Goal: Information Seeking & Learning: Learn about a topic

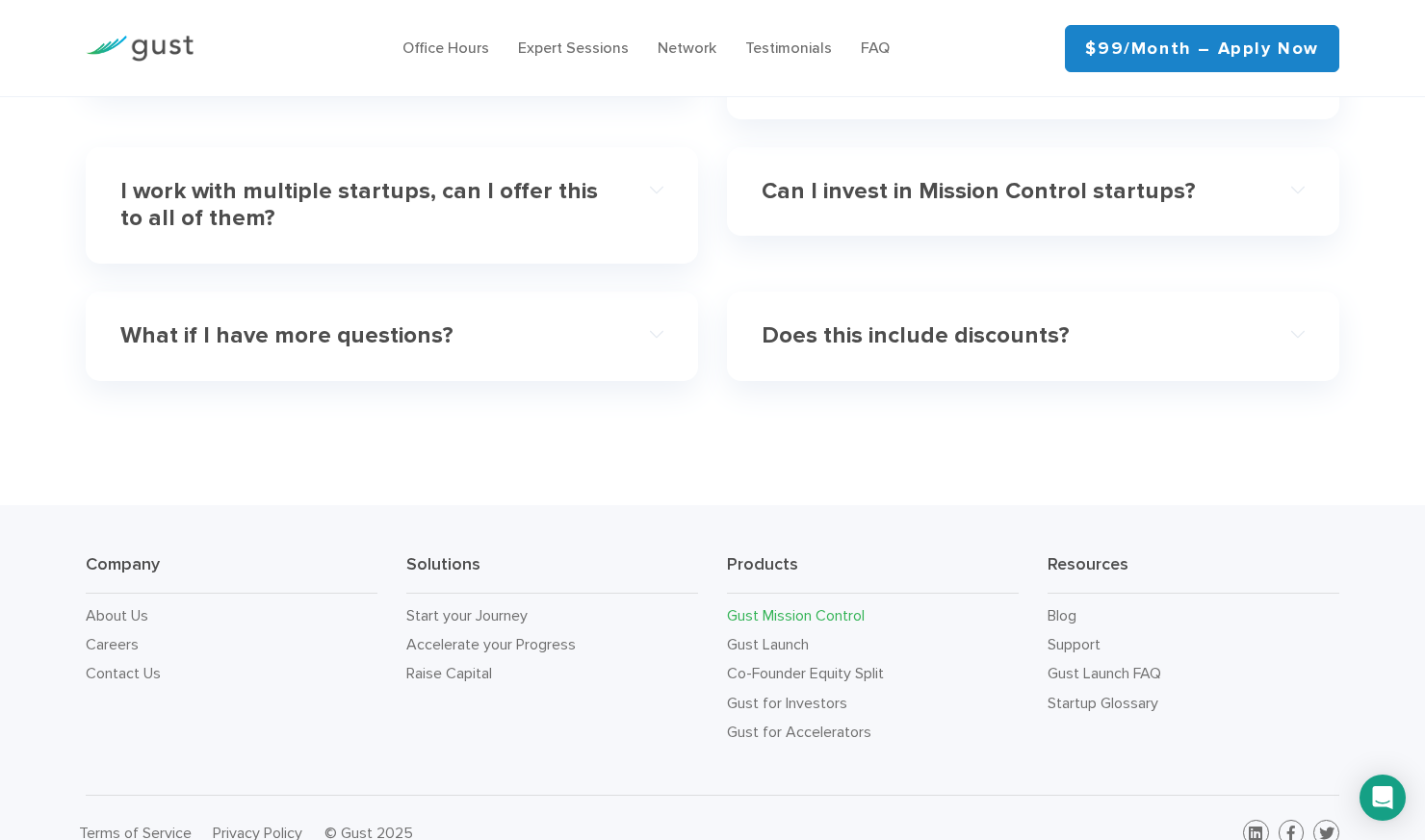
scroll to position [5913, 0]
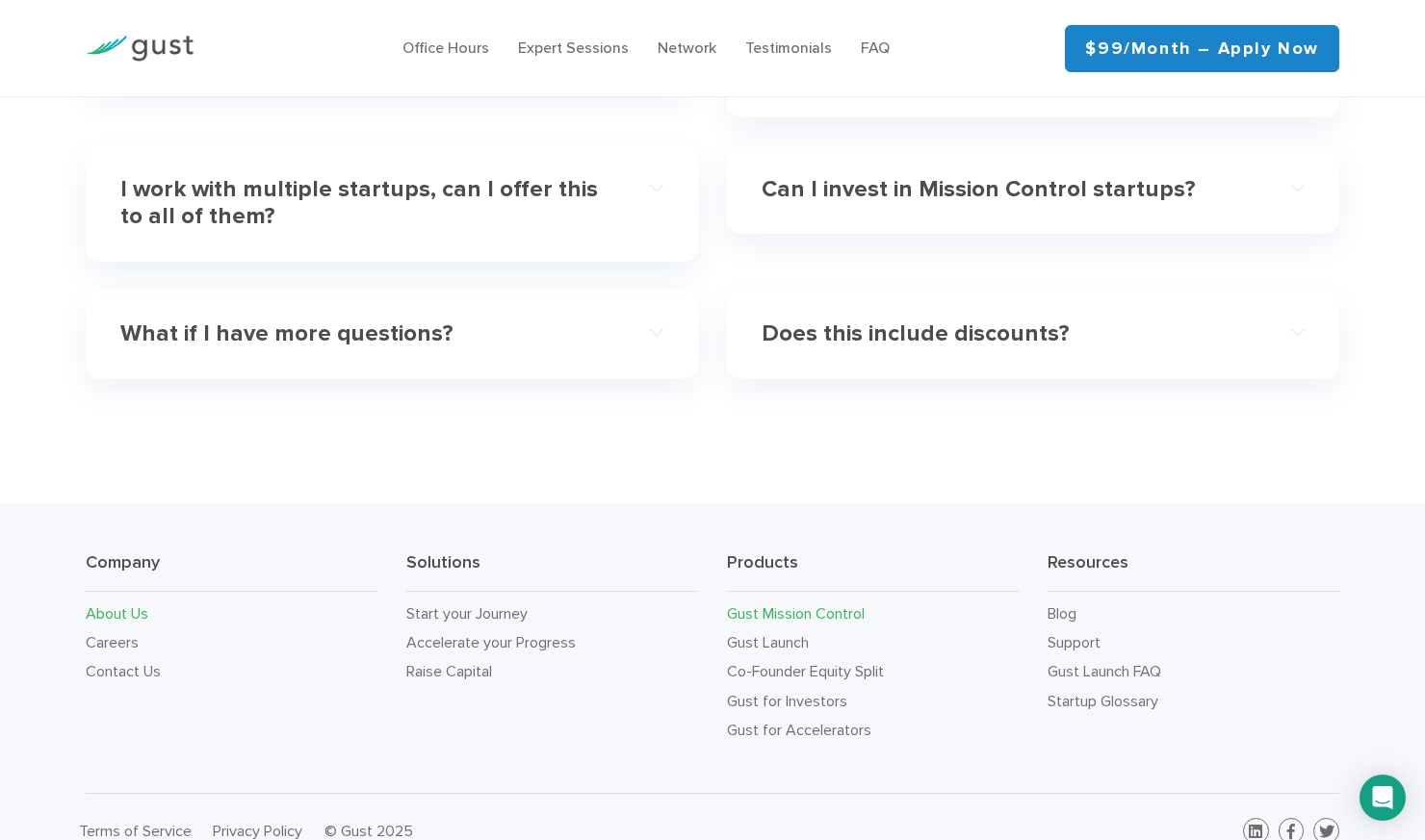
click at [128, 604] on link "About Us" at bounding box center [117, 613] width 63 height 19
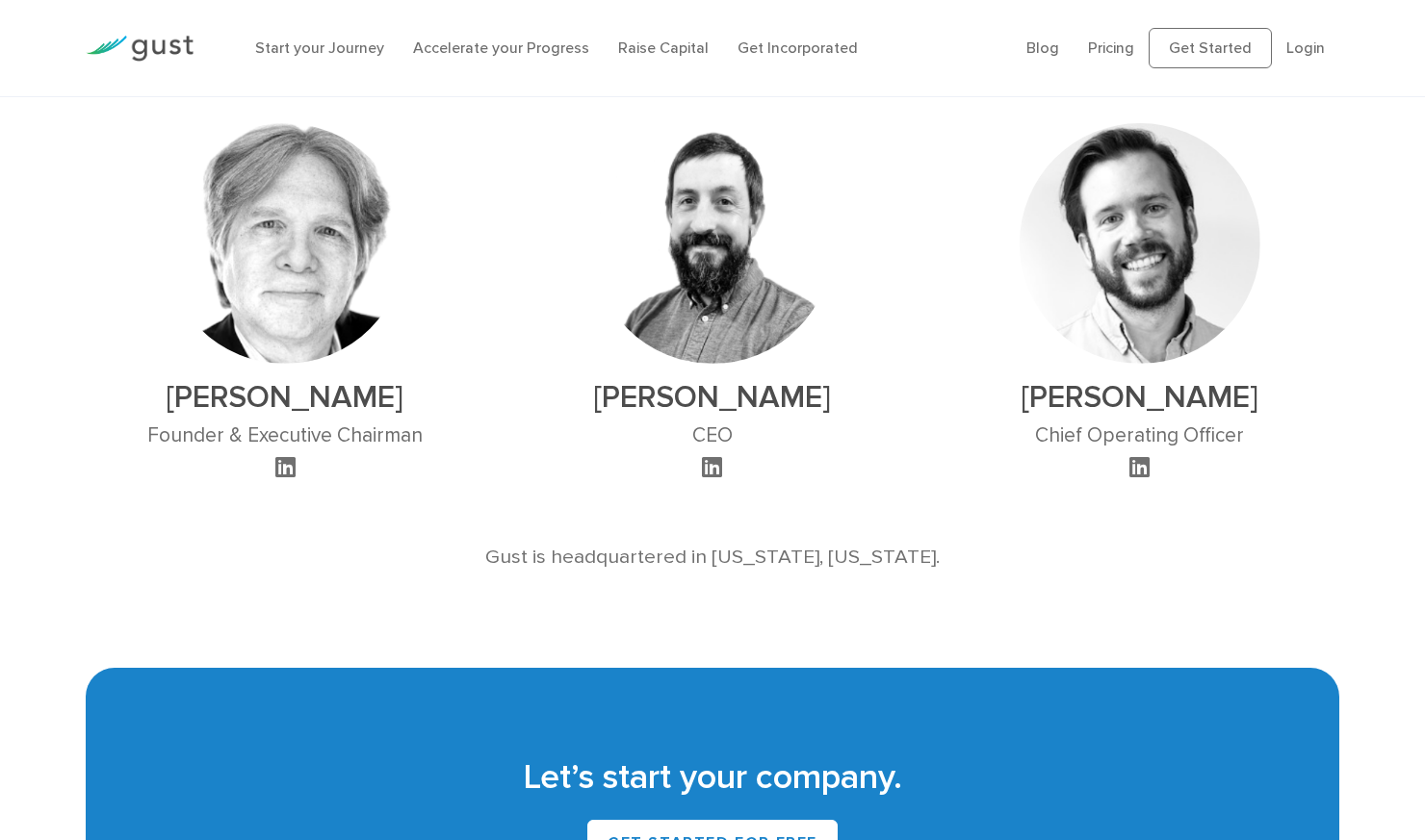
scroll to position [1059, 0]
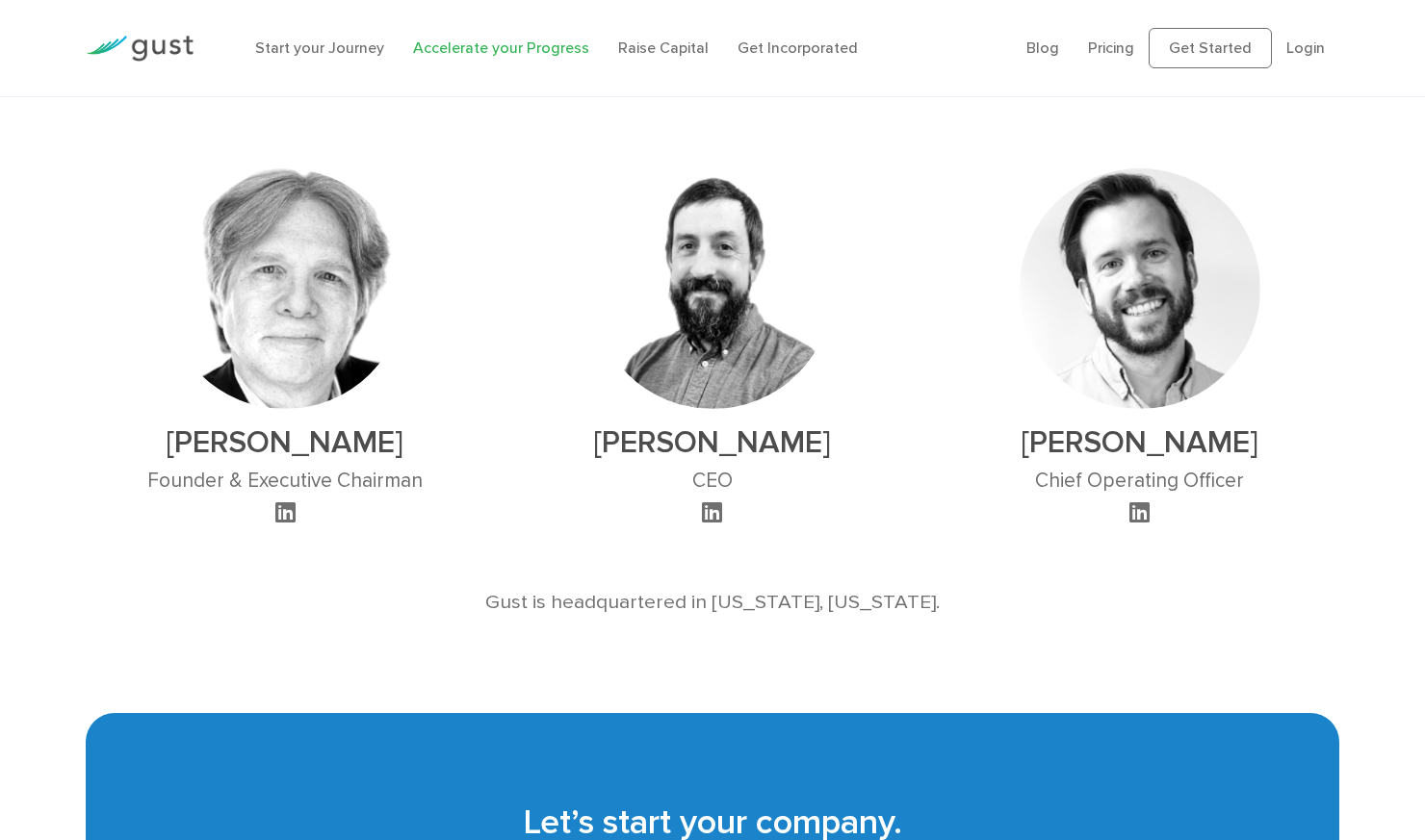
click at [491, 45] on link "Accelerate your Progress" at bounding box center [501, 47] width 177 height 19
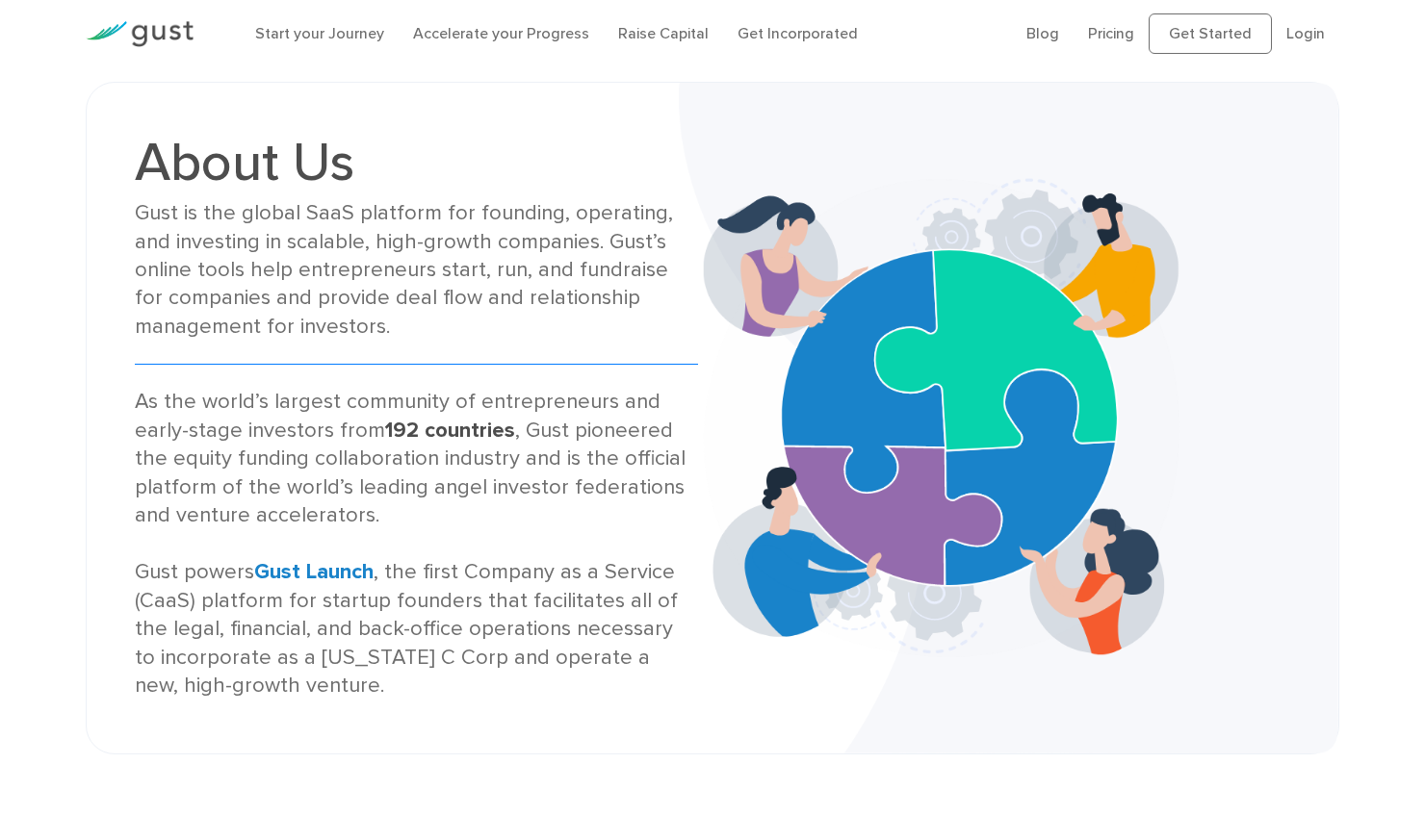
scroll to position [0, 0]
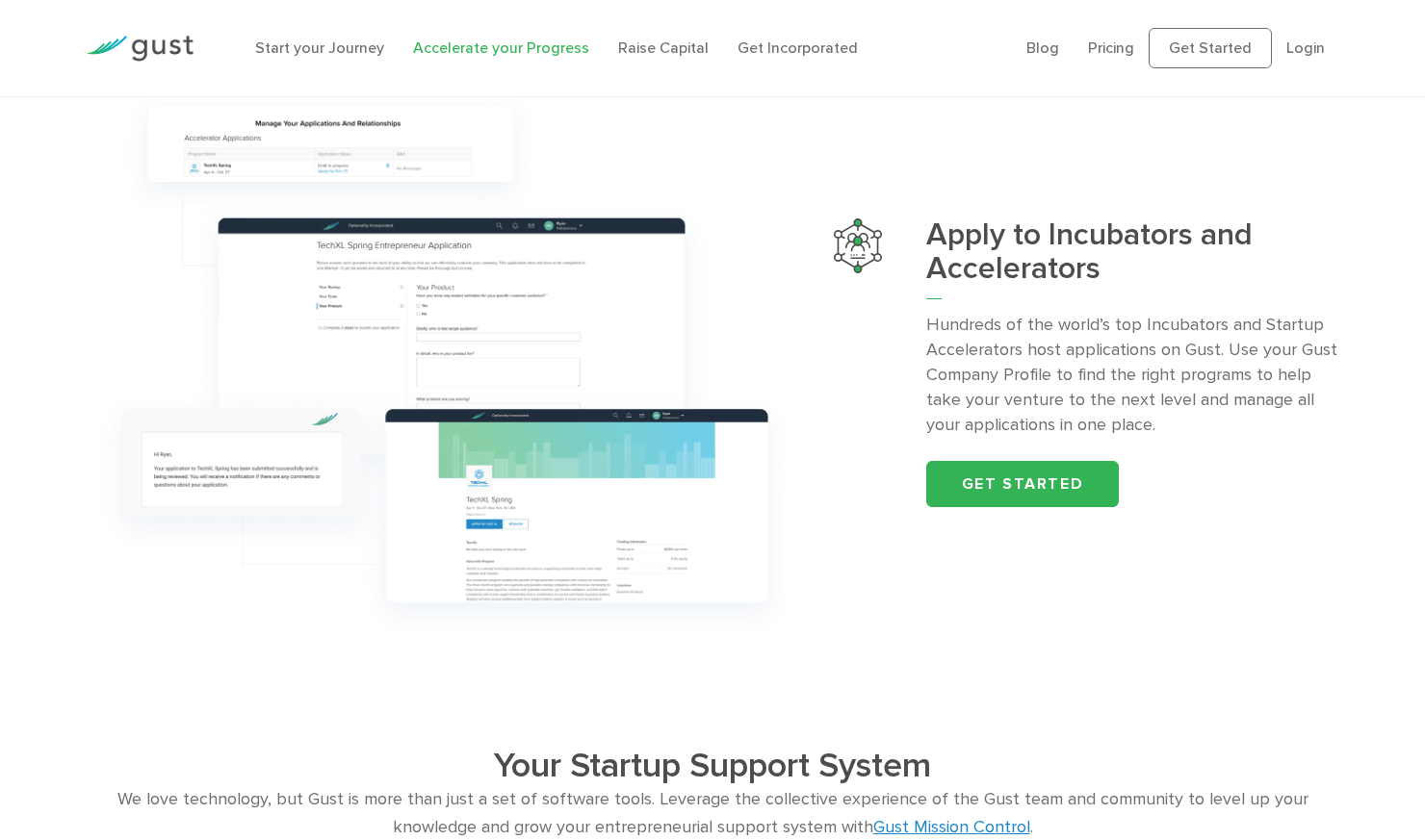
scroll to position [2118, 0]
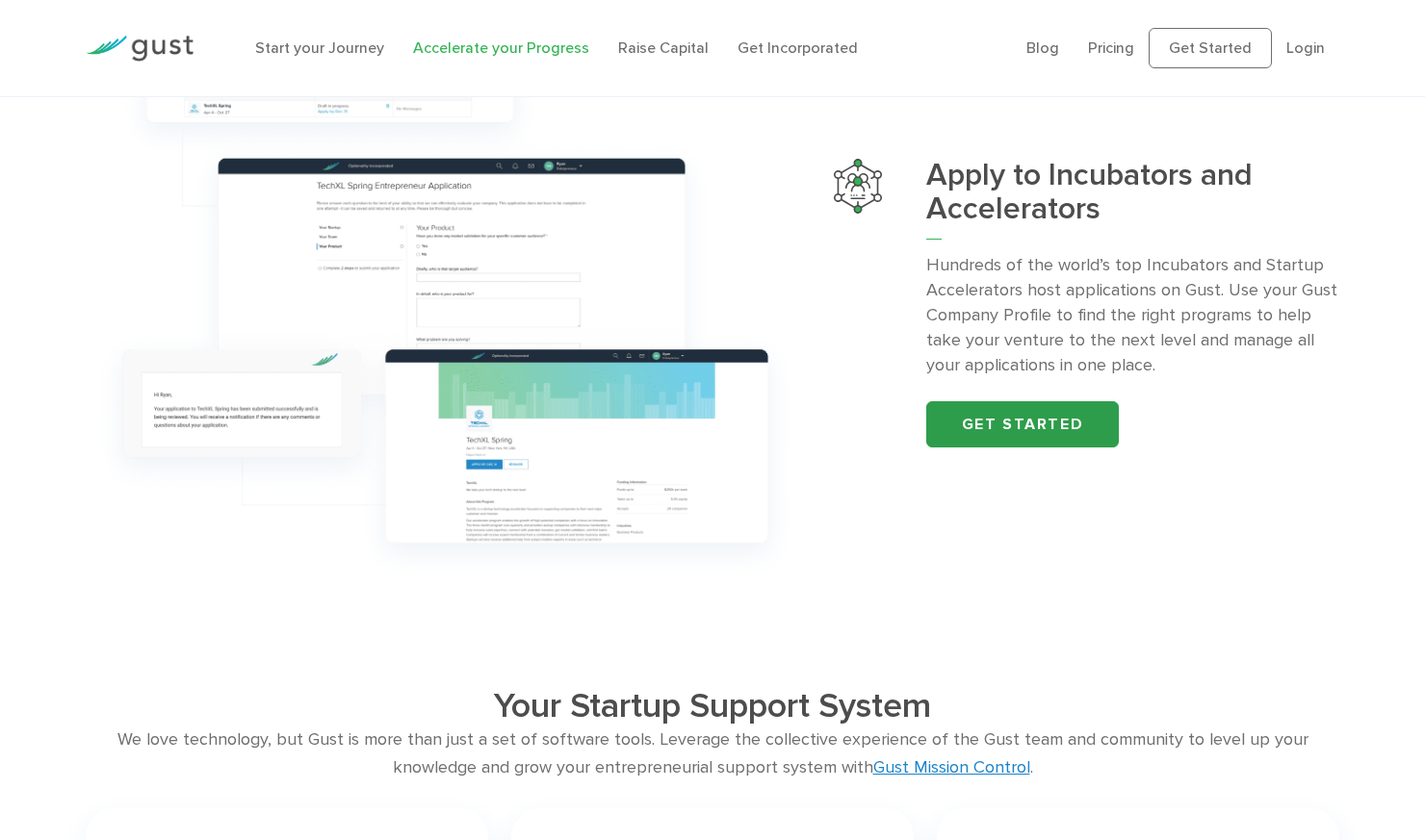
click at [1032, 419] on link "Get started" at bounding box center [1023, 424] width 192 height 46
